Goal: Information Seeking & Learning: Learn about a topic

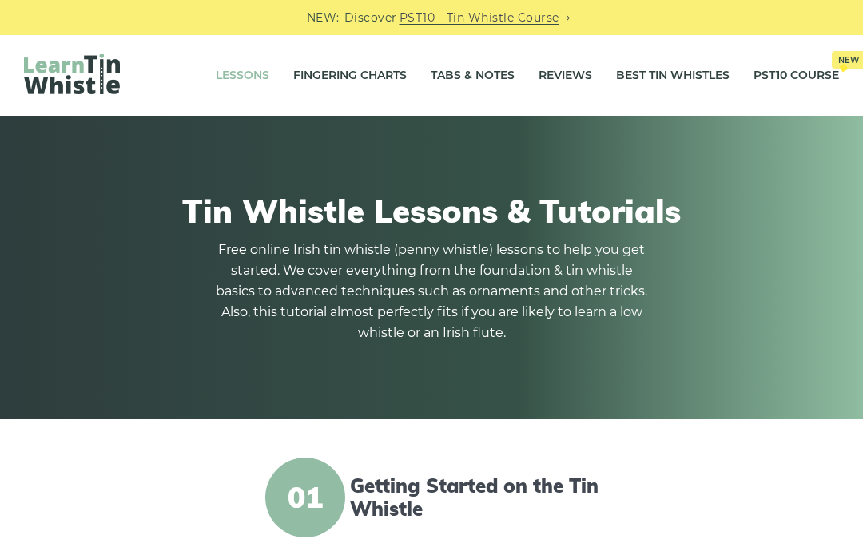
click at [371, 71] on link "Fingering Charts" at bounding box center [349, 76] width 113 height 40
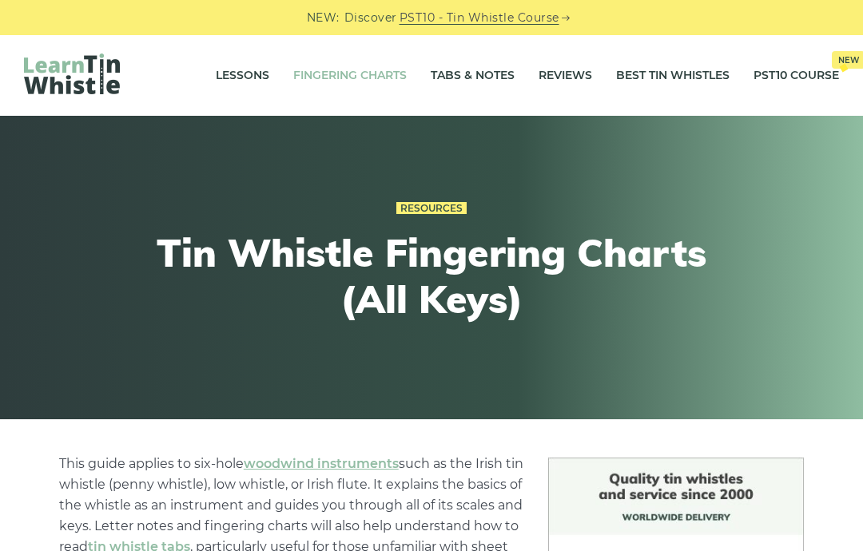
click at [789, 69] on link "PST10 Course New" at bounding box center [795, 76] width 85 height 40
click at [467, 77] on link "Tabs & Notes" at bounding box center [473, 76] width 84 height 40
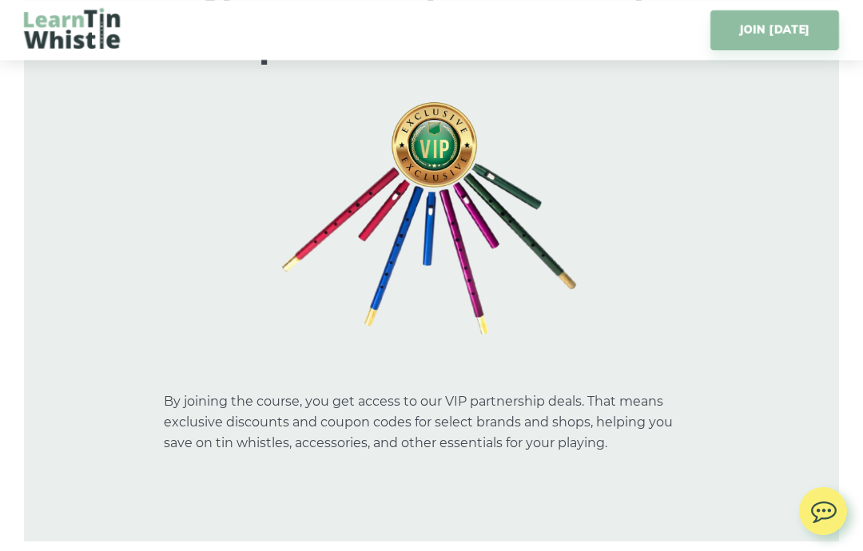
scroll to position [8789, 0]
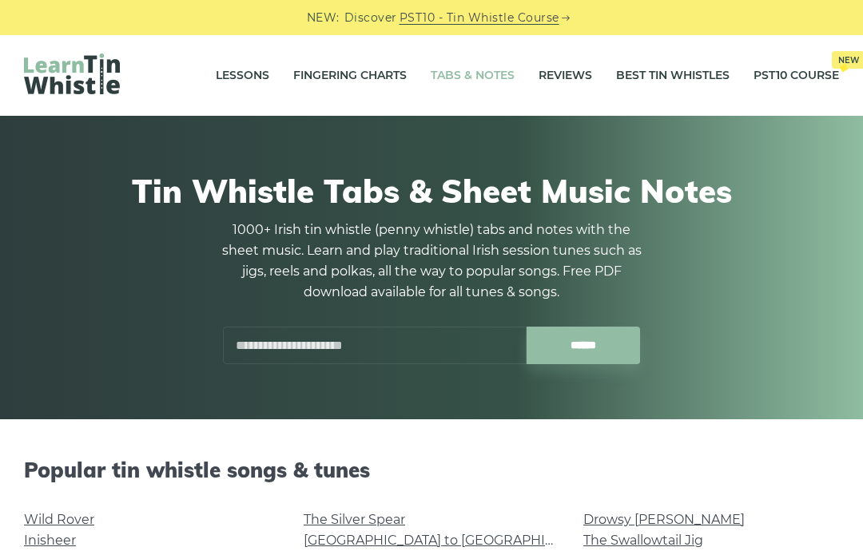
click at [241, 67] on link "Lessons" at bounding box center [243, 76] width 54 height 40
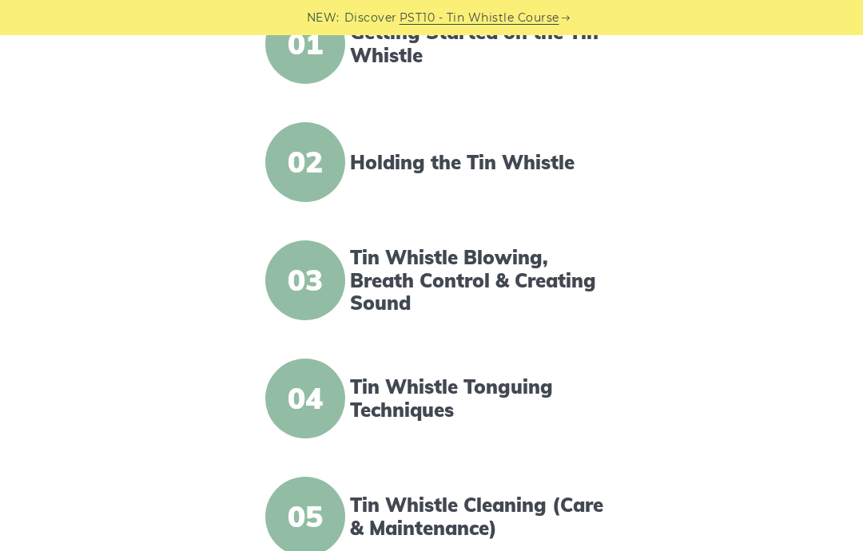
scroll to position [453, 0]
click at [415, 163] on link "Holding the Tin Whistle" at bounding box center [478, 163] width 256 height 23
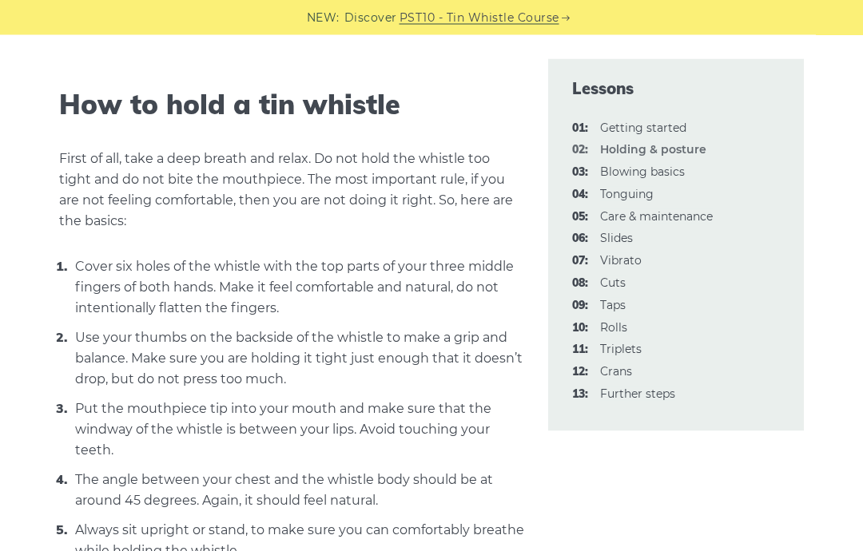
scroll to position [494, 0]
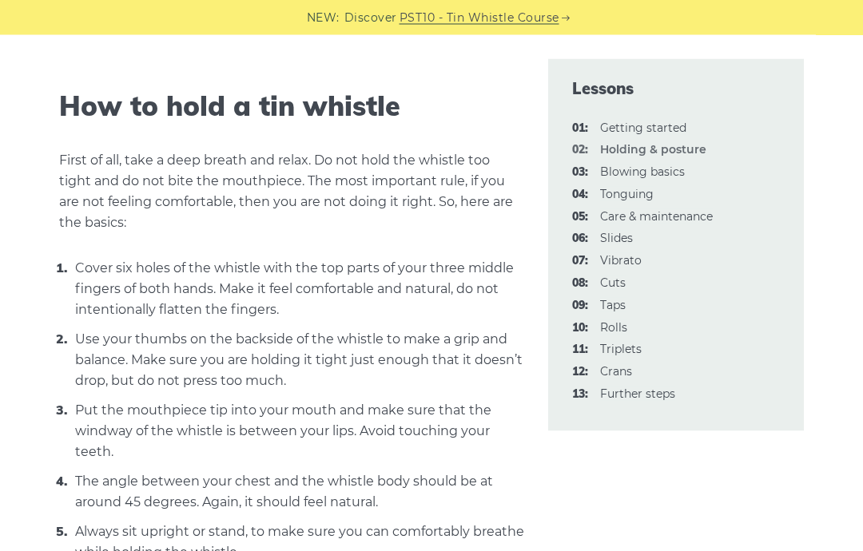
click at [642, 168] on link "03: Blowing basics" at bounding box center [642, 172] width 85 height 14
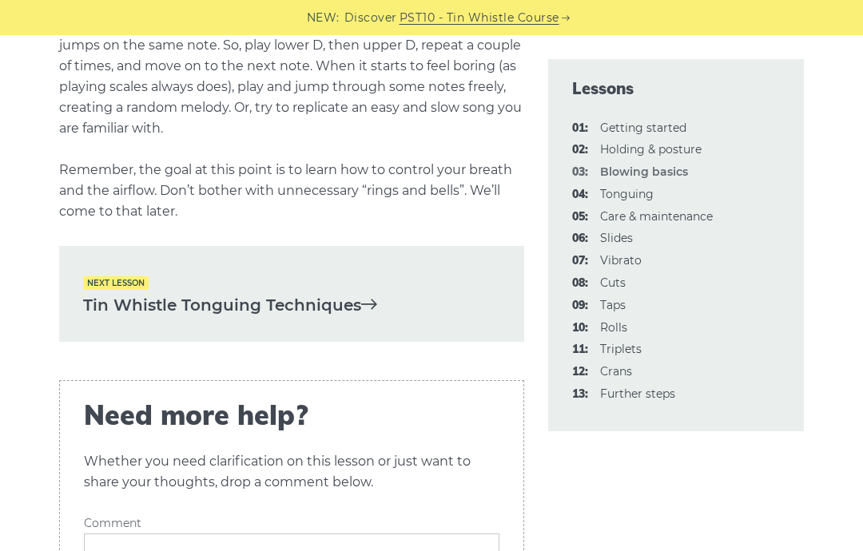
scroll to position [3297, 0]
